Goal: Transaction & Acquisition: Purchase product/service

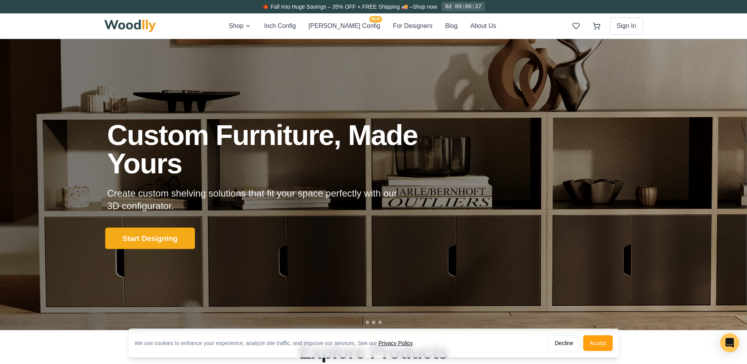
click at [169, 239] on button "Start Designing" at bounding box center [150, 238] width 90 height 22
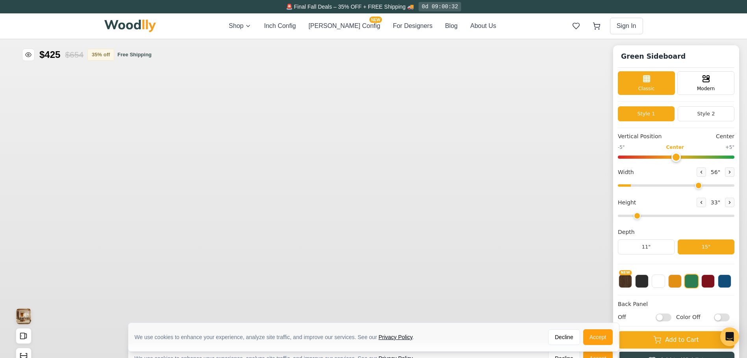
type input "56"
type input "2"
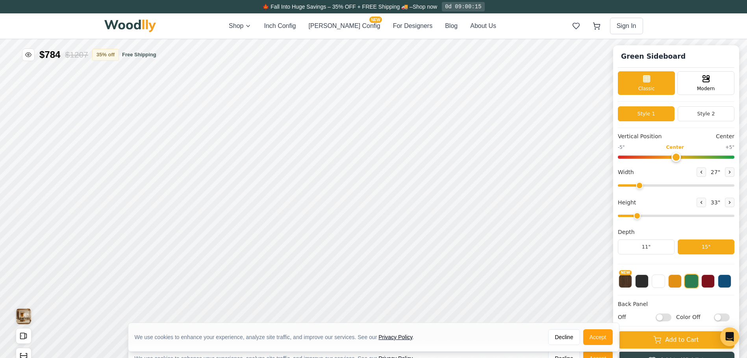
drag, startPoint x: 702, startPoint y: 187, endPoint x: 644, endPoint y: 190, distance: 58.0
click at [644, 187] on input "range" at bounding box center [676, 185] width 117 height 2
type input "25"
click at [642, 187] on input "range" at bounding box center [676, 185] width 117 height 2
drag, startPoint x: 644, startPoint y: 213, endPoint x: 637, endPoint y: 212, distance: 7.1
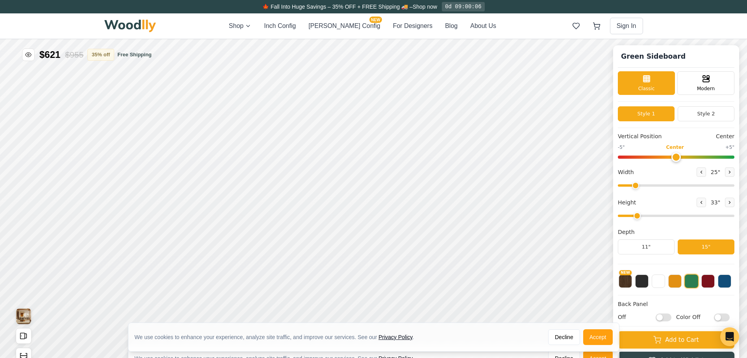
click at [637, 215] on input "range" at bounding box center [676, 216] width 117 height 2
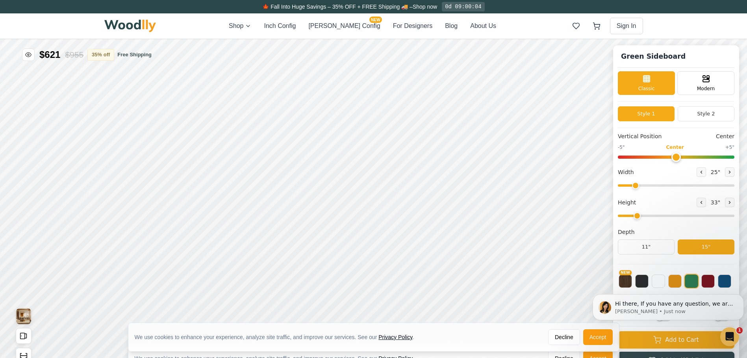
click at [700, 207] on div "33 "" at bounding box center [716, 202] width 38 height 9
click at [703, 204] on icon at bounding box center [701, 202] width 5 height 5
click at [732, 204] on icon at bounding box center [730, 202] width 5 height 5
type input "2"
click at [698, 117] on button "Style 2" at bounding box center [706, 113] width 57 height 15
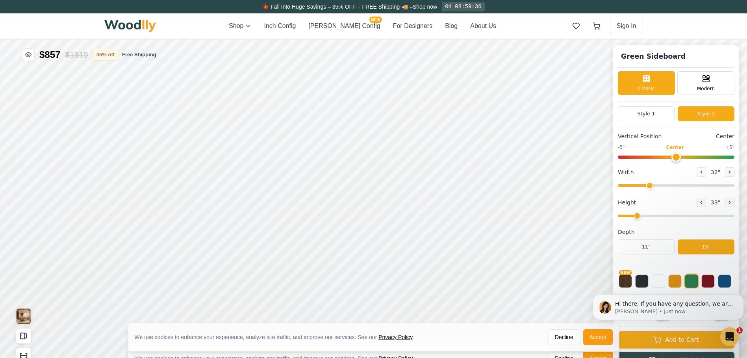
drag, startPoint x: 641, startPoint y: 187, endPoint x: 656, endPoint y: 189, distance: 15.2
type input "32"
click at [656, 187] on input "range" at bounding box center [676, 185] width 117 height 2
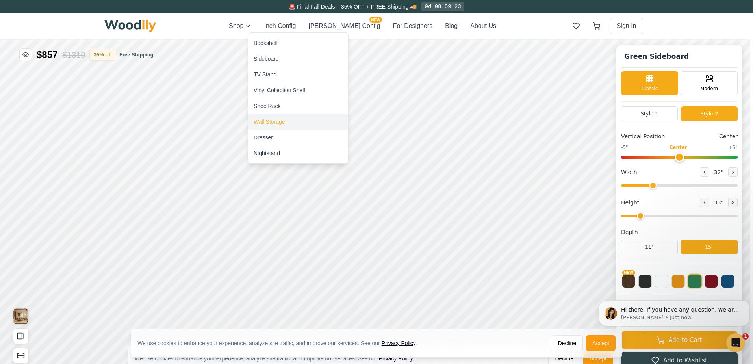
click at [280, 122] on div "Wall Storage" at bounding box center [270, 122] width 32 height 8
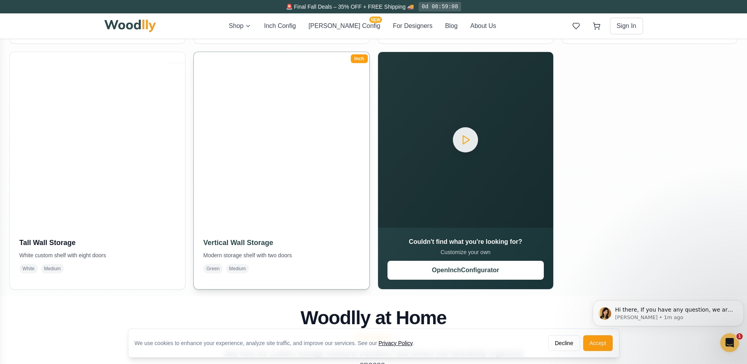
scroll to position [131, 0]
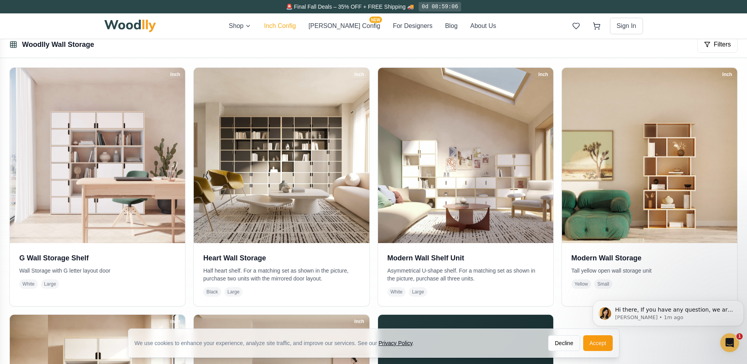
click at [292, 30] on button "Inch Config" at bounding box center [280, 25] width 32 height 9
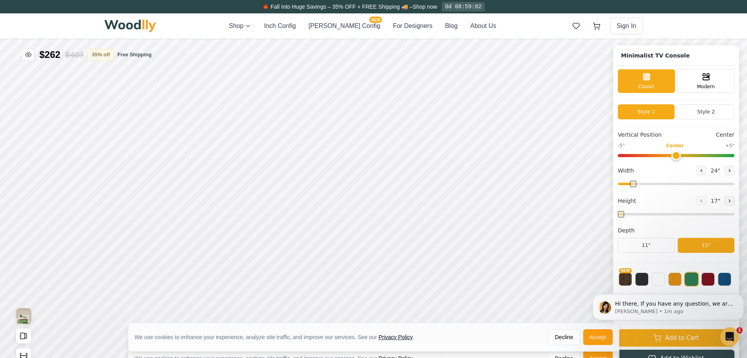
type input "63"
type input "2"
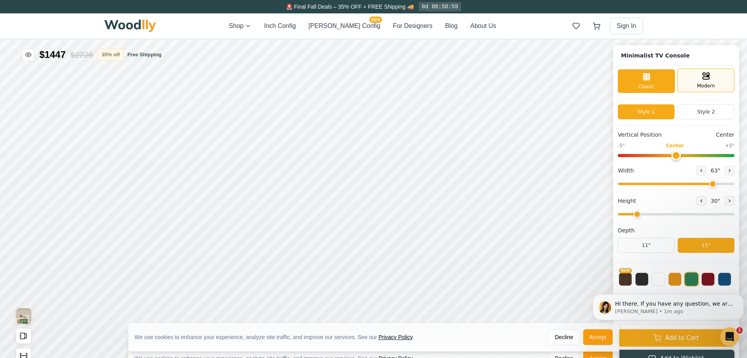
click at [702, 81] on div "Modern" at bounding box center [706, 81] width 57 height 24
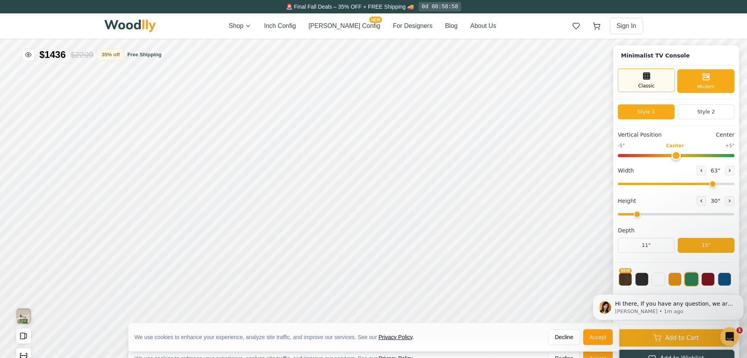
click at [649, 78] on line at bounding box center [647, 78] width 6 height 0
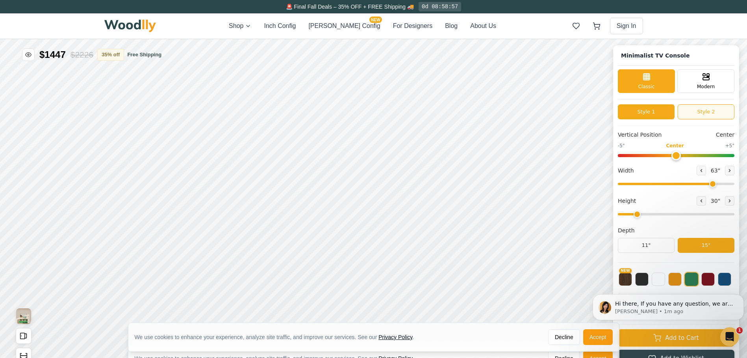
click at [728, 110] on button "Style 2" at bounding box center [706, 111] width 57 height 15
click at [701, 112] on button "Style 2" at bounding box center [706, 111] width 57 height 15
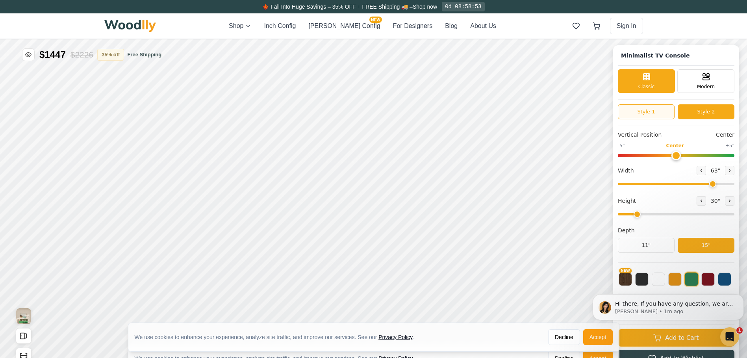
click at [654, 110] on button "Style 1" at bounding box center [646, 111] width 57 height 15
click at [705, 112] on button "Style 2" at bounding box center [706, 111] width 57 height 15
type input "0"
click at [681, 156] on input "range" at bounding box center [676, 155] width 117 height 3
drag, startPoint x: 715, startPoint y: 185, endPoint x: 647, endPoint y: 191, distance: 68.4
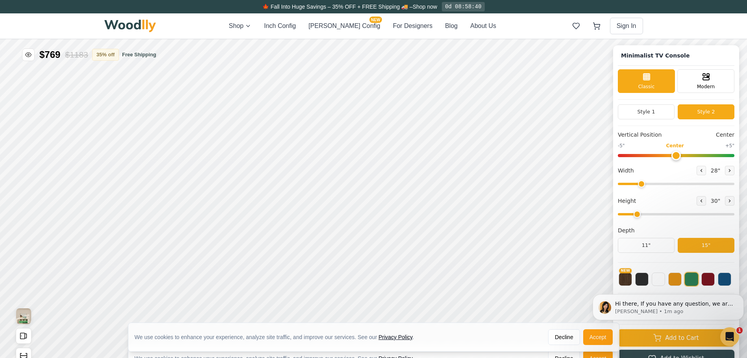
type input "28"
click at [647, 185] on input "range" at bounding box center [676, 184] width 117 height 2
drag, startPoint x: 681, startPoint y: 155, endPoint x: 643, endPoint y: 162, distance: 38.6
type input "-4"
click at [643, 157] on input "range" at bounding box center [676, 155] width 117 height 3
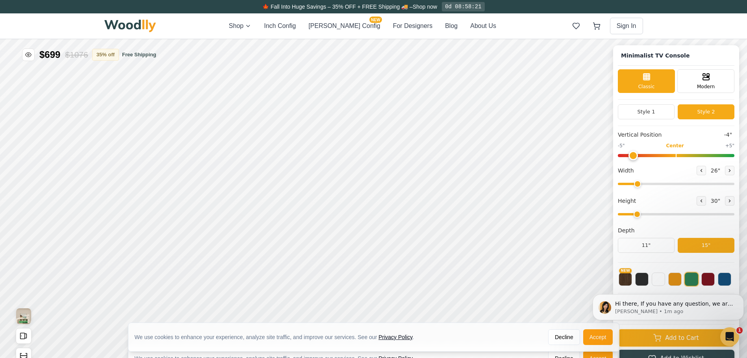
drag, startPoint x: 648, startPoint y: 187, endPoint x: 643, endPoint y: 188, distance: 4.8
type input "26"
click at [643, 185] on input "range" at bounding box center [676, 184] width 117 height 2
drag, startPoint x: 641, startPoint y: 158, endPoint x: 632, endPoint y: 158, distance: 8.7
type input "-5"
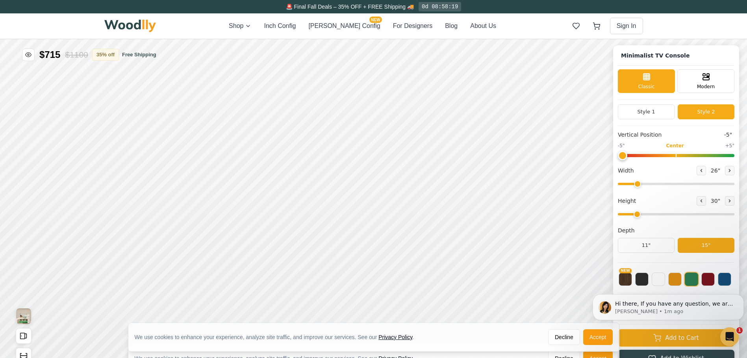
click at [632, 157] on input "range" at bounding box center [676, 155] width 117 height 3
drag, startPoint x: 643, startPoint y: 182, endPoint x: 647, endPoint y: 183, distance: 4.0
type input "28"
click at [647, 183] on input "range" at bounding box center [676, 184] width 117 height 2
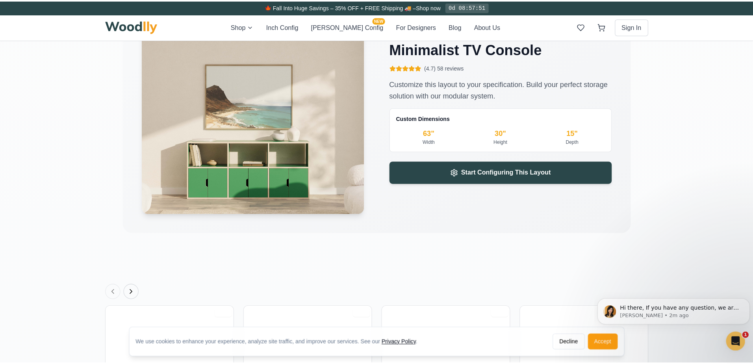
scroll to position [1510, 0]
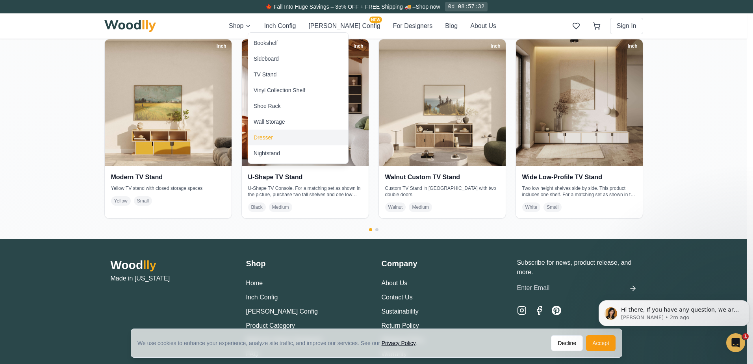
click at [263, 138] on div "Dresser" at bounding box center [263, 138] width 19 height 8
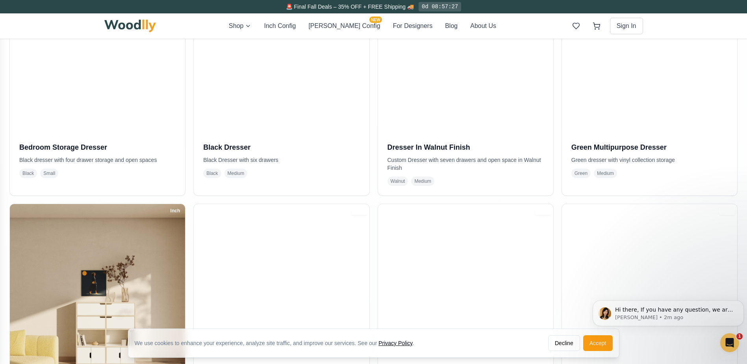
scroll to position [328, 0]
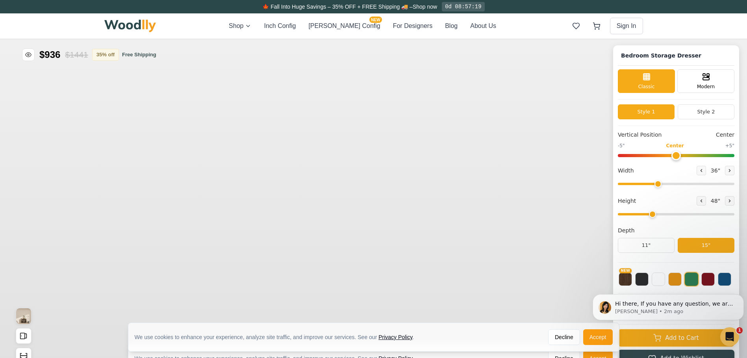
type input "36"
type input "3"
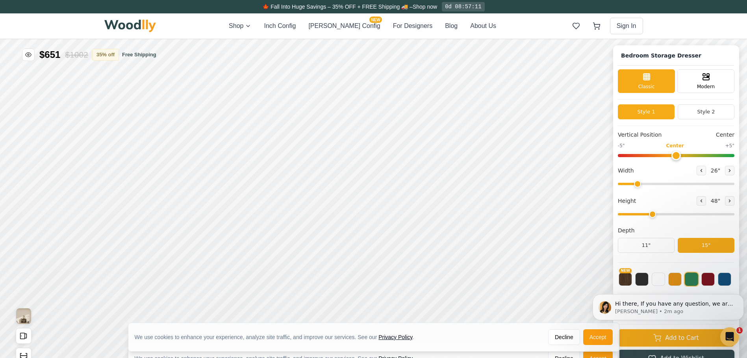
drag, startPoint x: 665, startPoint y: 186, endPoint x: 643, endPoint y: 191, distance: 22.8
type input "26"
click at [643, 185] on input "range" at bounding box center [676, 184] width 117 height 2
drag, startPoint x: 657, startPoint y: 213, endPoint x: 640, endPoint y: 217, distance: 17.3
click at [640, 215] on input "range" at bounding box center [676, 214] width 117 height 2
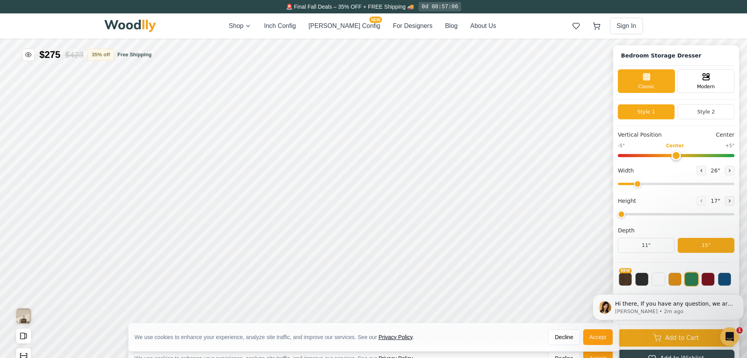
type input "2"
click at [644, 215] on input "range" at bounding box center [676, 214] width 117 height 2
